Goal: Task Accomplishment & Management: Use online tool/utility

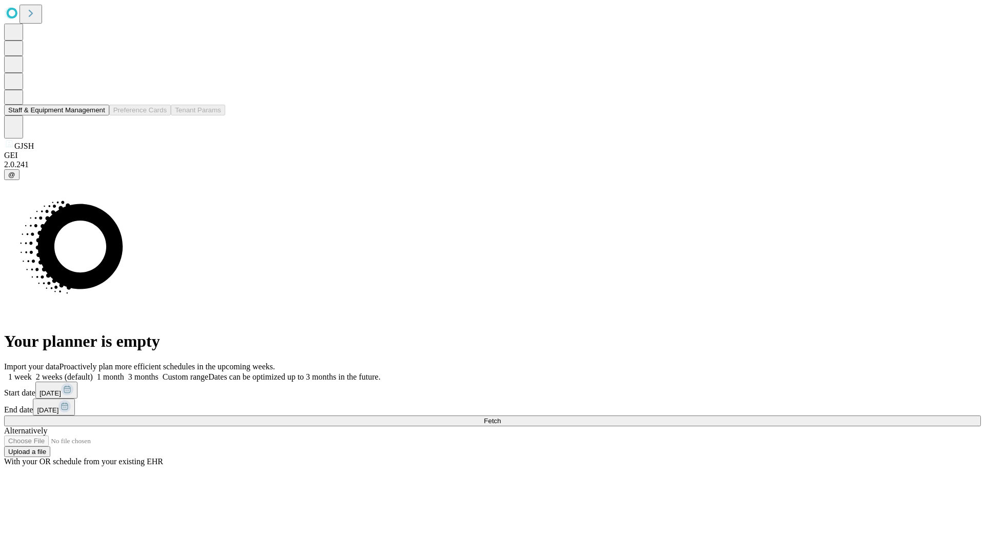
click at [98, 115] on button "Staff & Equipment Management" at bounding box center [56, 110] width 105 height 11
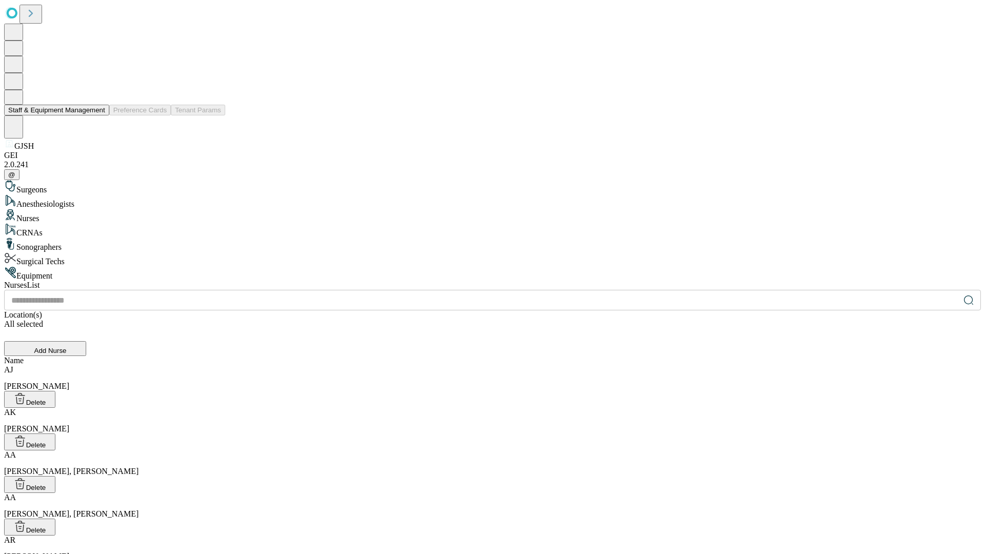
click at [98, 115] on button "Staff & Equipment Management" at bounding box center [56, 110] width 105 height 11
